Goal: Find specific page/section

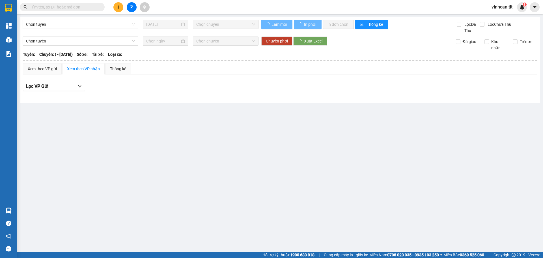
type input "[DATE]"
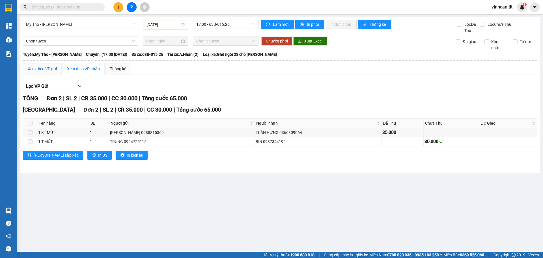
click at [47, 68] on div "Xem theo VP gửi" at bounding box center [42, 69] width 29 height 6
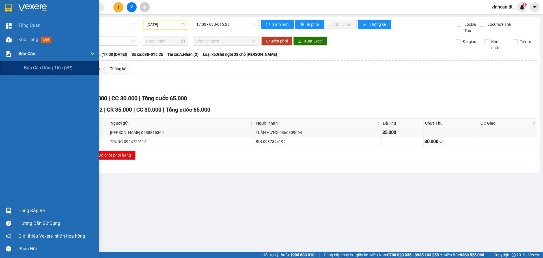
click at [24, 57] on span "Báo cáo" at bounding box center [26, 53] width 17 height 7
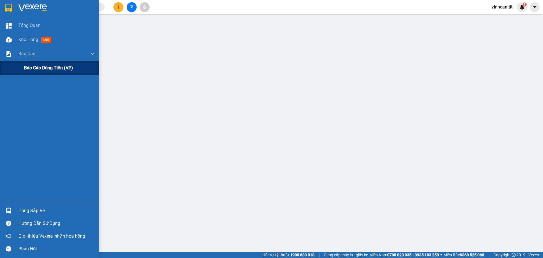
click at [31, 68] on span "Báo cáo dòng tiền (VP)" at bounding box center [48, 67] width 49 height 7
